Goal: Obtain resource: Download file/media

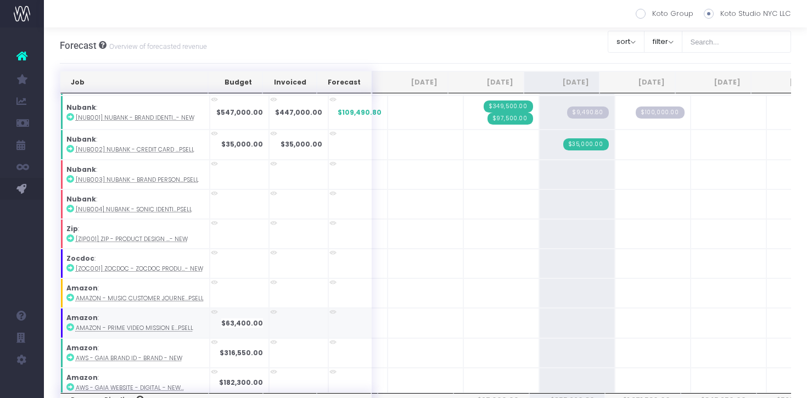
scroll to position [413, 0]
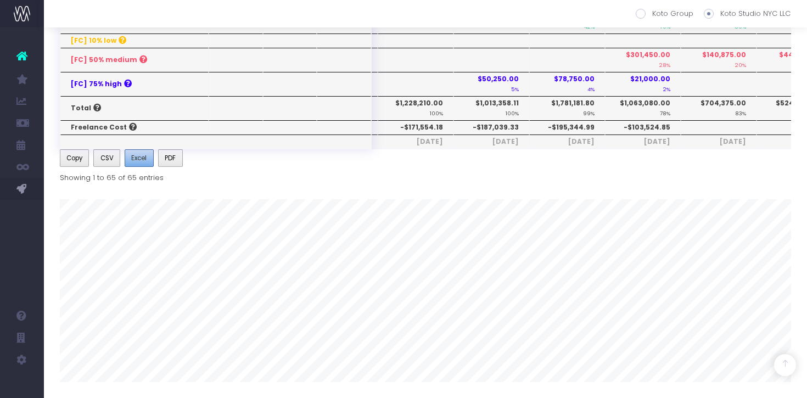
click at [138, 159] on span "Excel" at bounding box center [138, 158] width 15 height 10
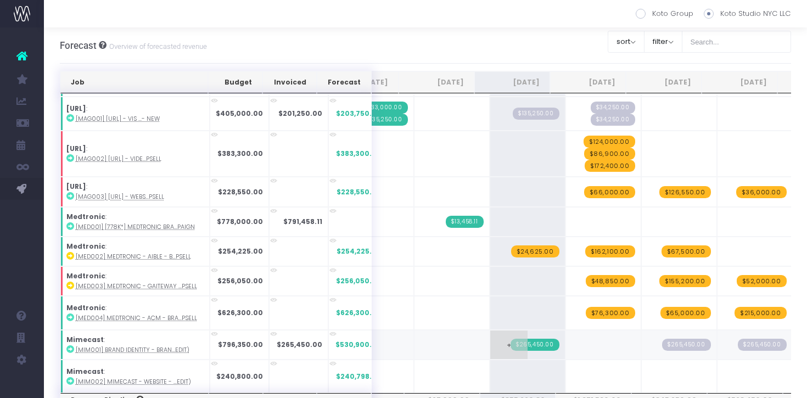
click at [514, 340] on span "$265,450.00" at bounding box center [535, 345] width 49 height 12
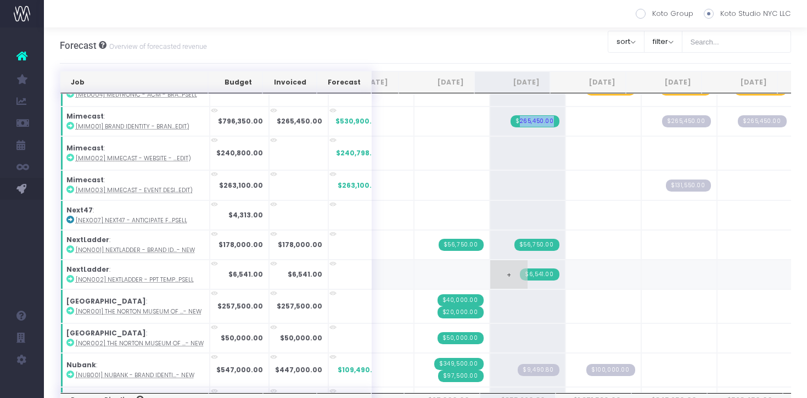
click at [520, 270] on span "$6,541.00" at bounding box center [539, 275] width 39 height 12
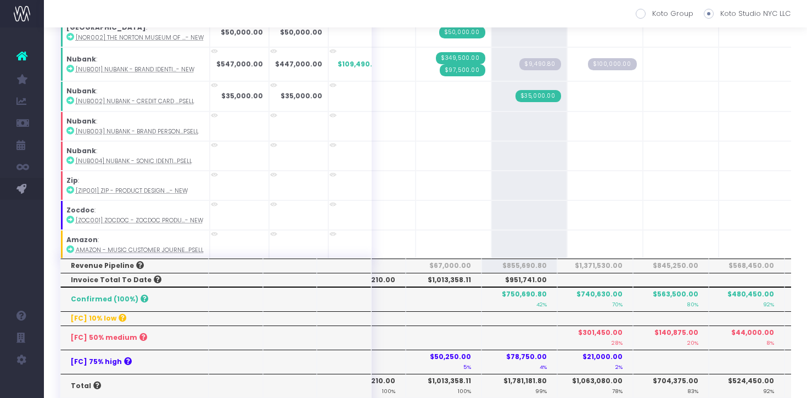
scroll to position [1659, 48]
